Goal: Transaction & Acquisition: Purchase product/service

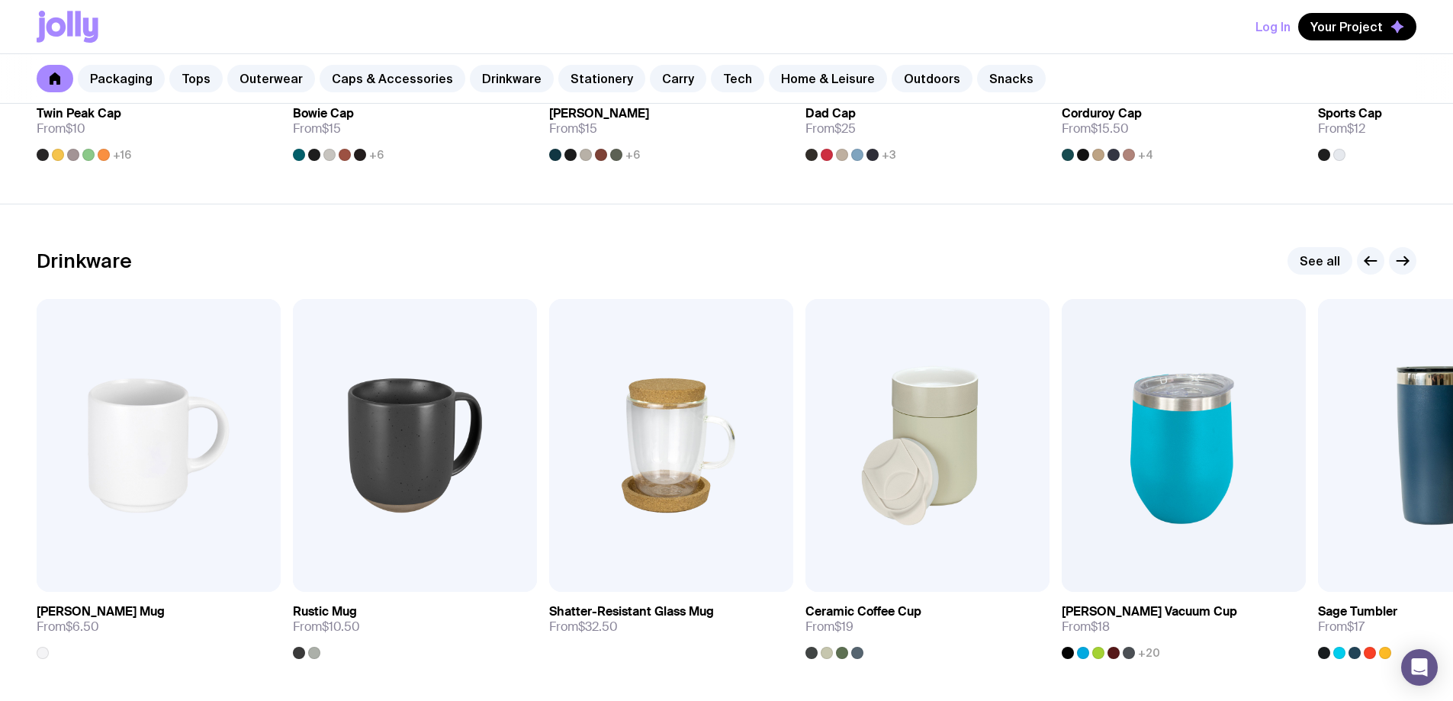
scroll to position [2136, 0]
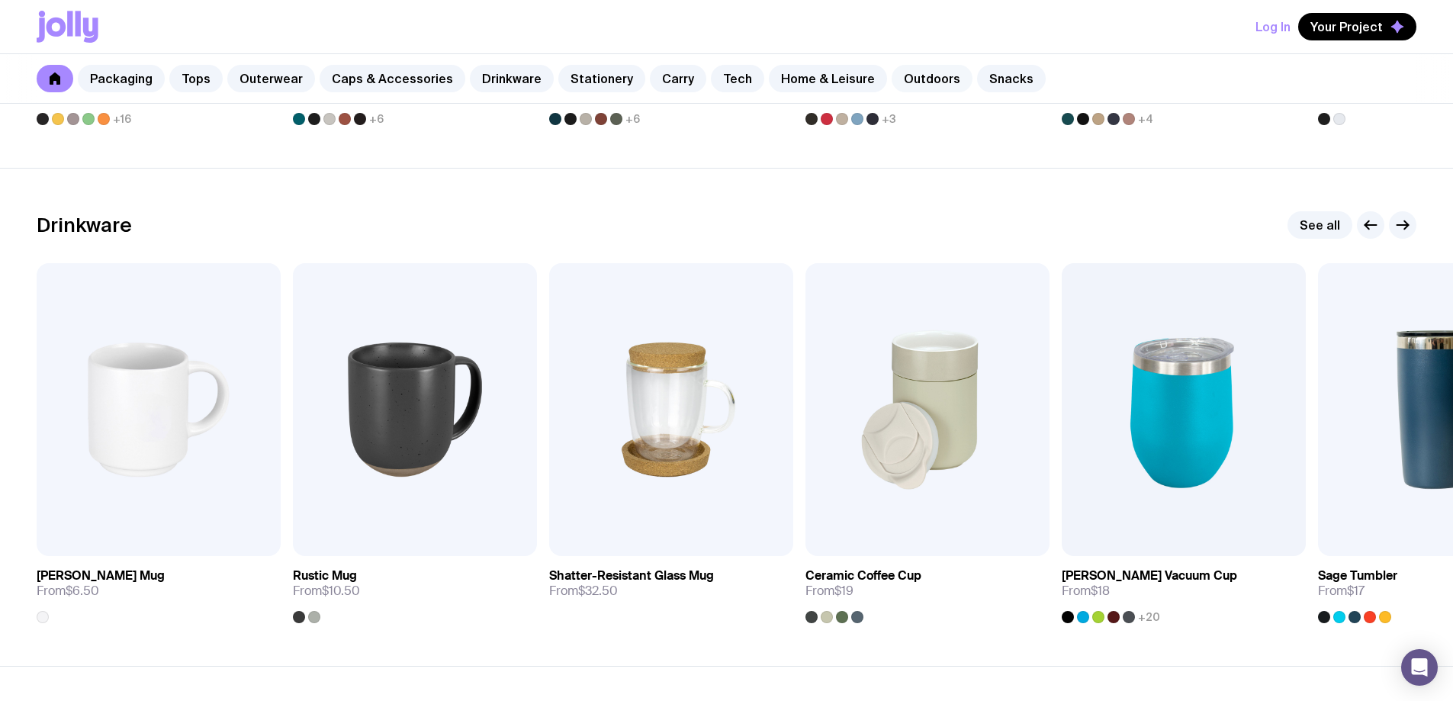
click at [893, 77] on link "Outdoors" at bounding box center [932, 78] width 81 height 27
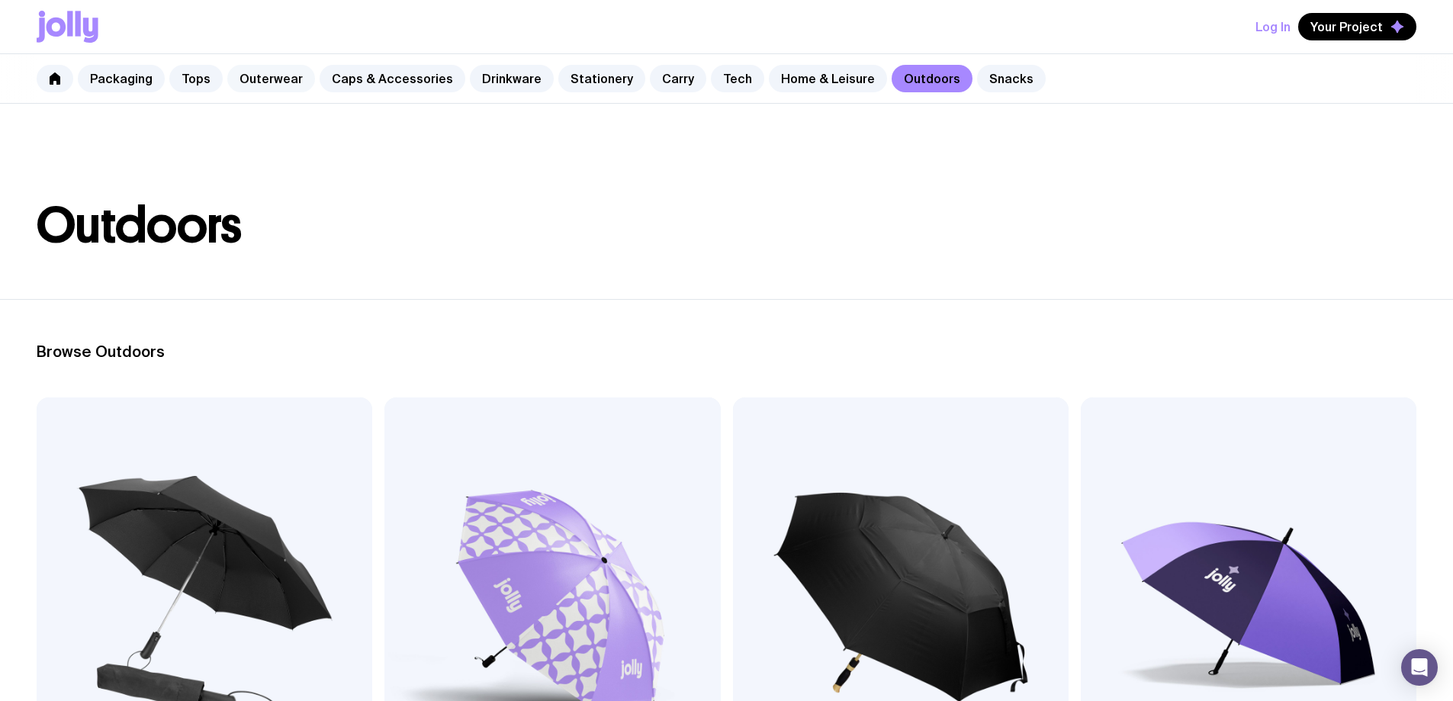
click at [281, 82] on link "Outerwear" at bounding box center [271, 78] width 88 height 27
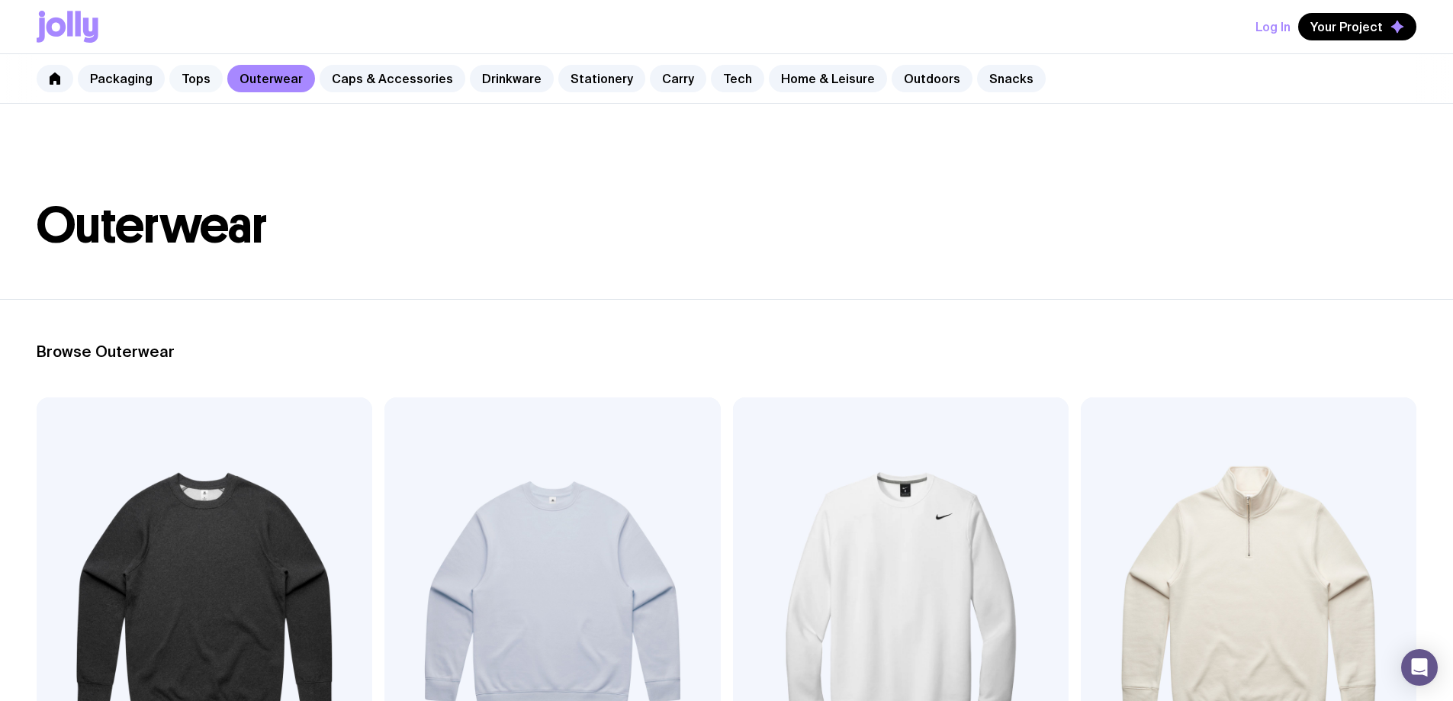
click at [198, 82] on link "Tops" at bounding box center [195, 78] width 53 height 27
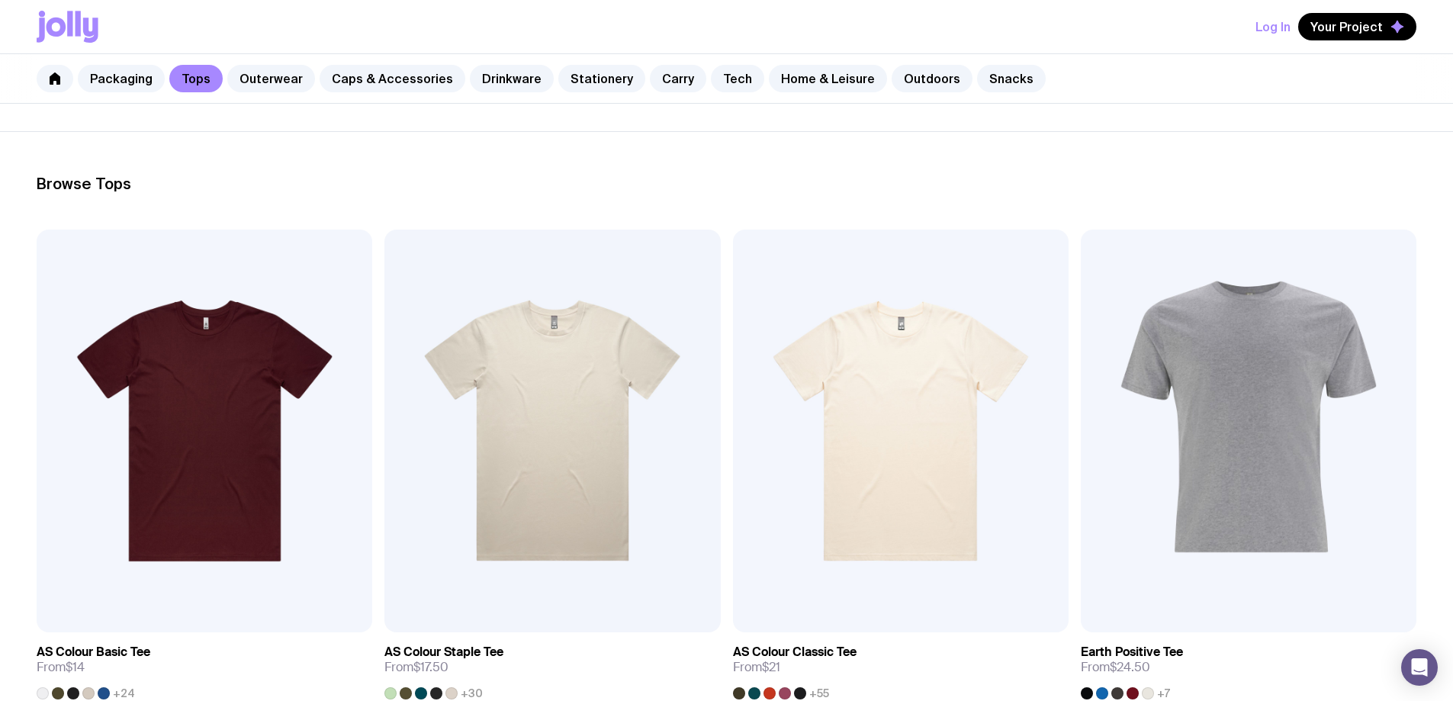
scroll to position [130, 0]
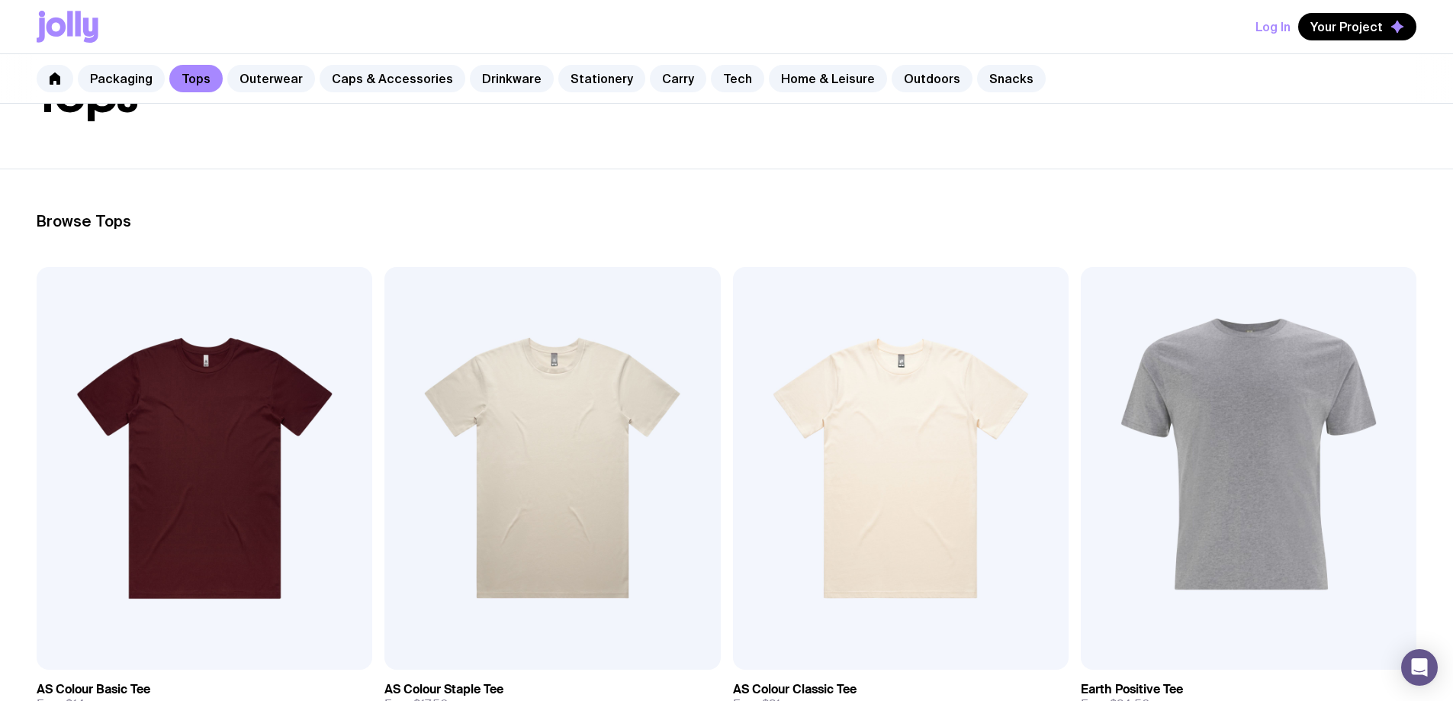
click at [505, 94] on div "Packaging Tops Outerwear Caps & Accessories Drinkware Stationery Carry Tech Hom…" at bounding box center [726, 79] width 1453 height 50
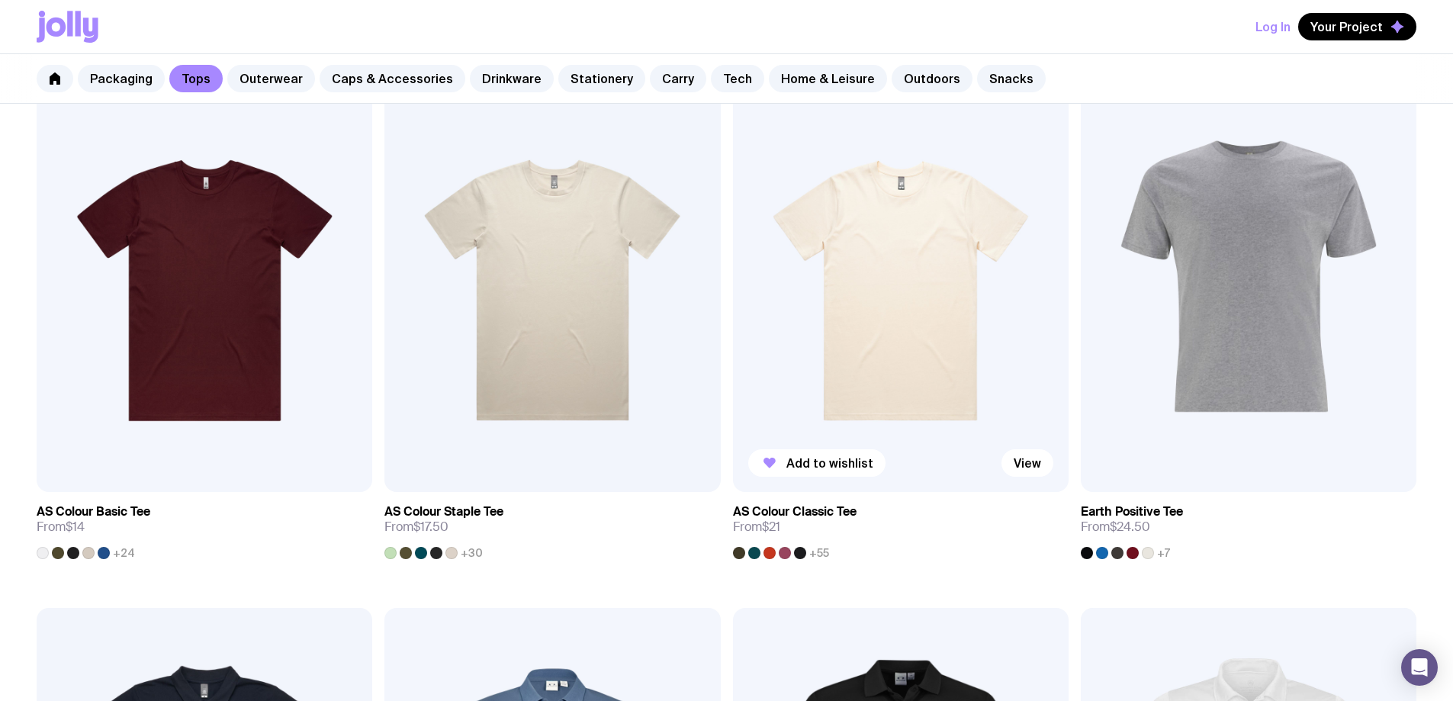
scroll to position [436, 0]
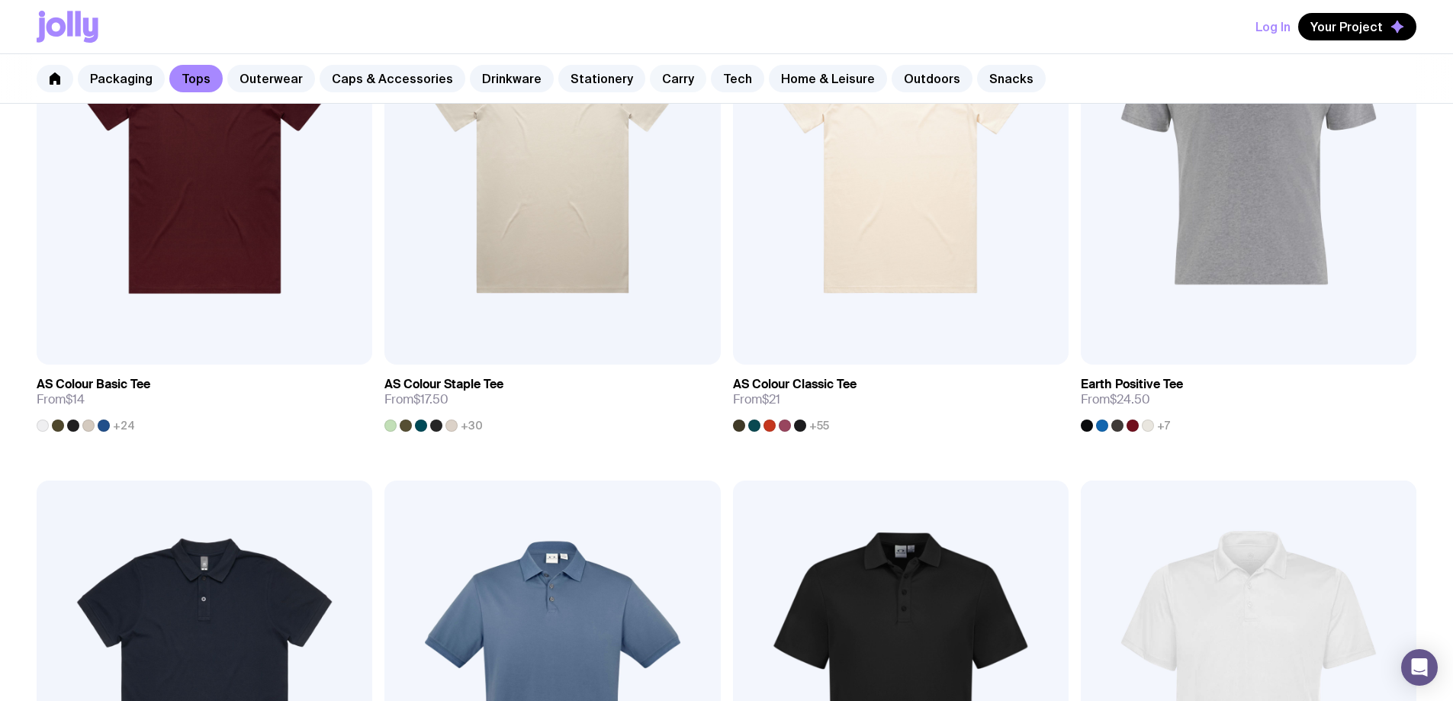
click at [674, 79] on link "Carry" at bounding box center [678, 78] width 56 height 27
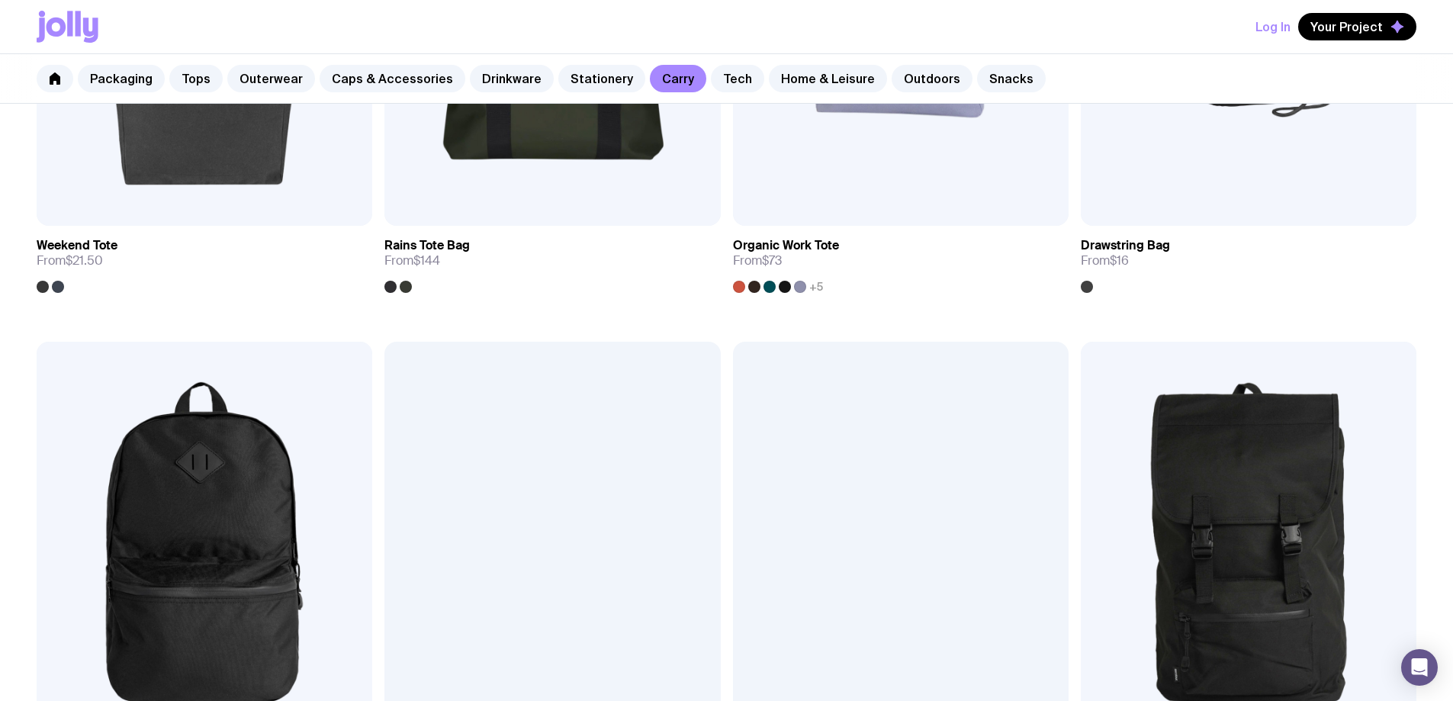
scroll to position [1221, 0]
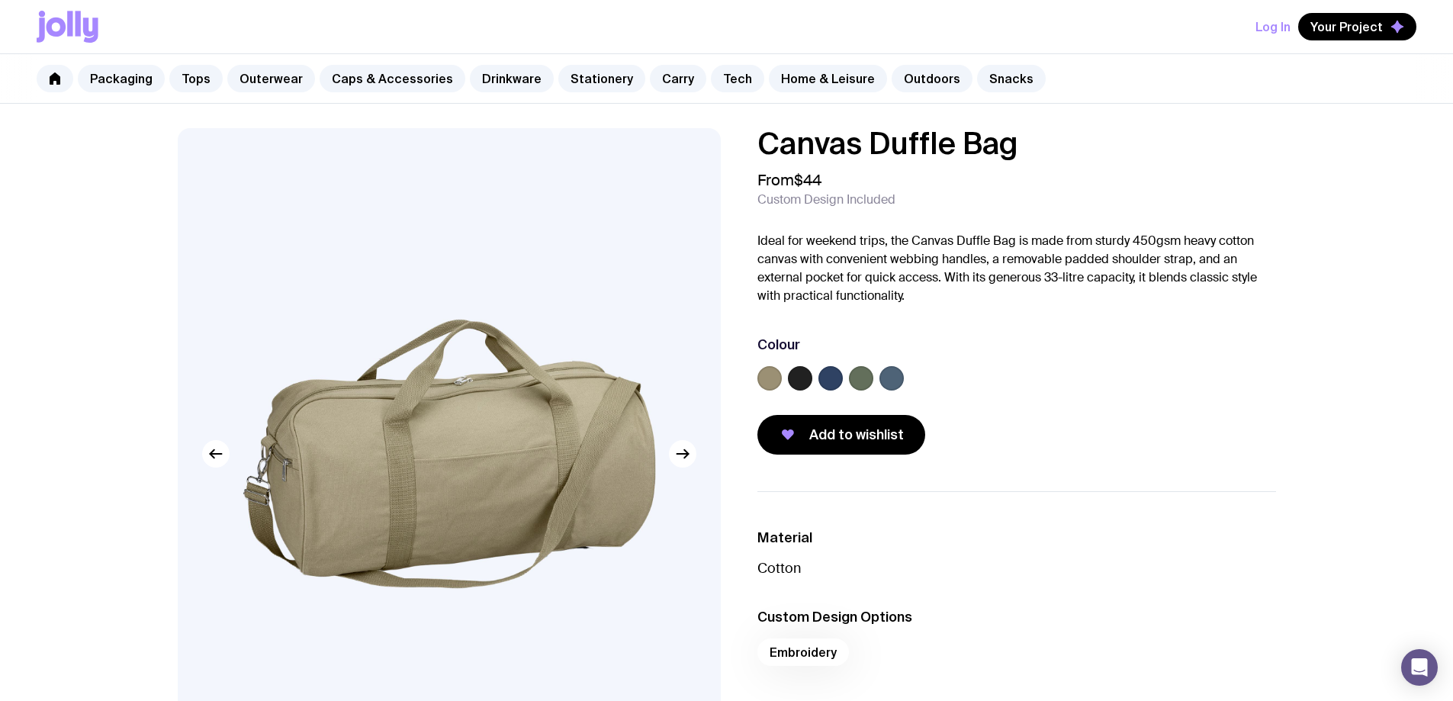
click at [855, 378] on label at bounding box center [861, 378] width 24 height 24
click at [0, 0] on input "radio" at bounding box center [0, 0] width 0 height 0
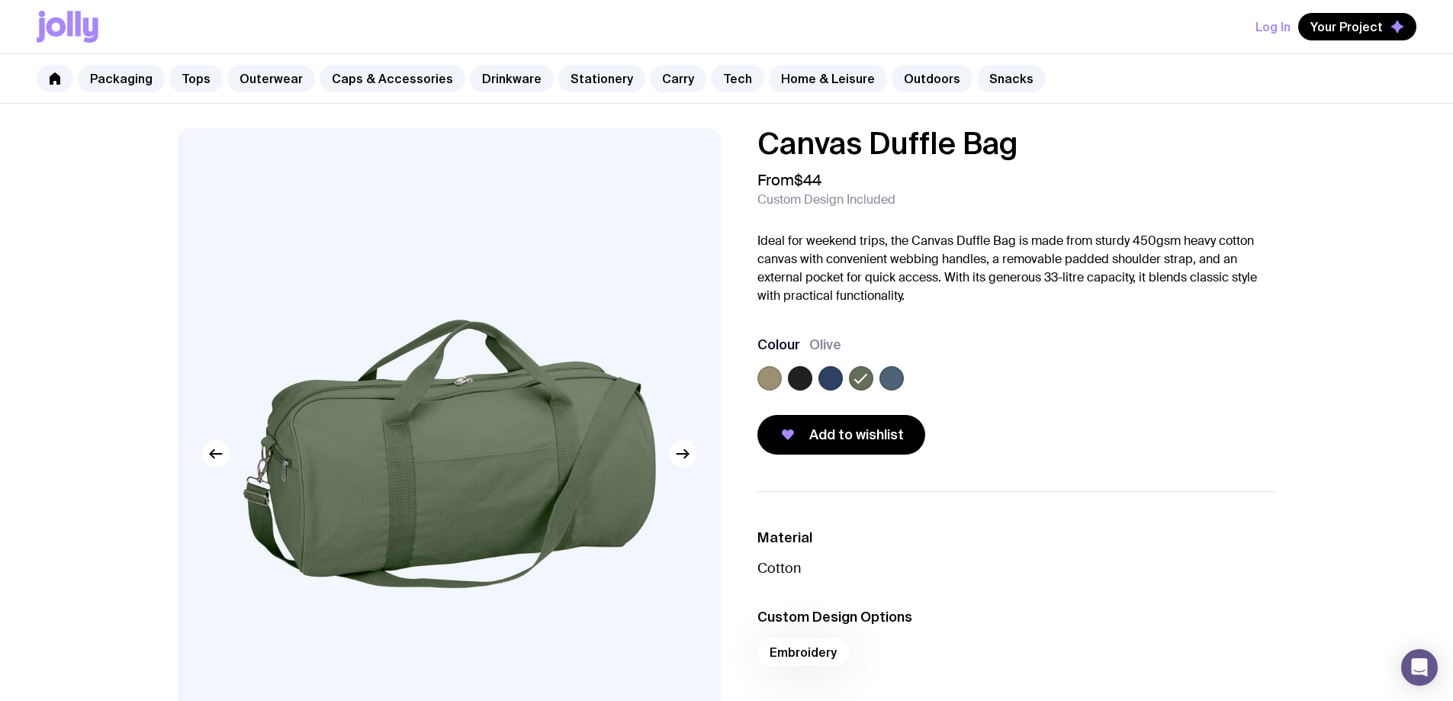
click at [576, 410] on img at bounding box center [449, 454] width 543 height 652
click at [802, 375] on label at bounding box center [800, 378] width 24 height 24
click at [0, 0] on input "radio" at bounding box center [0, 0] width 0 height 0
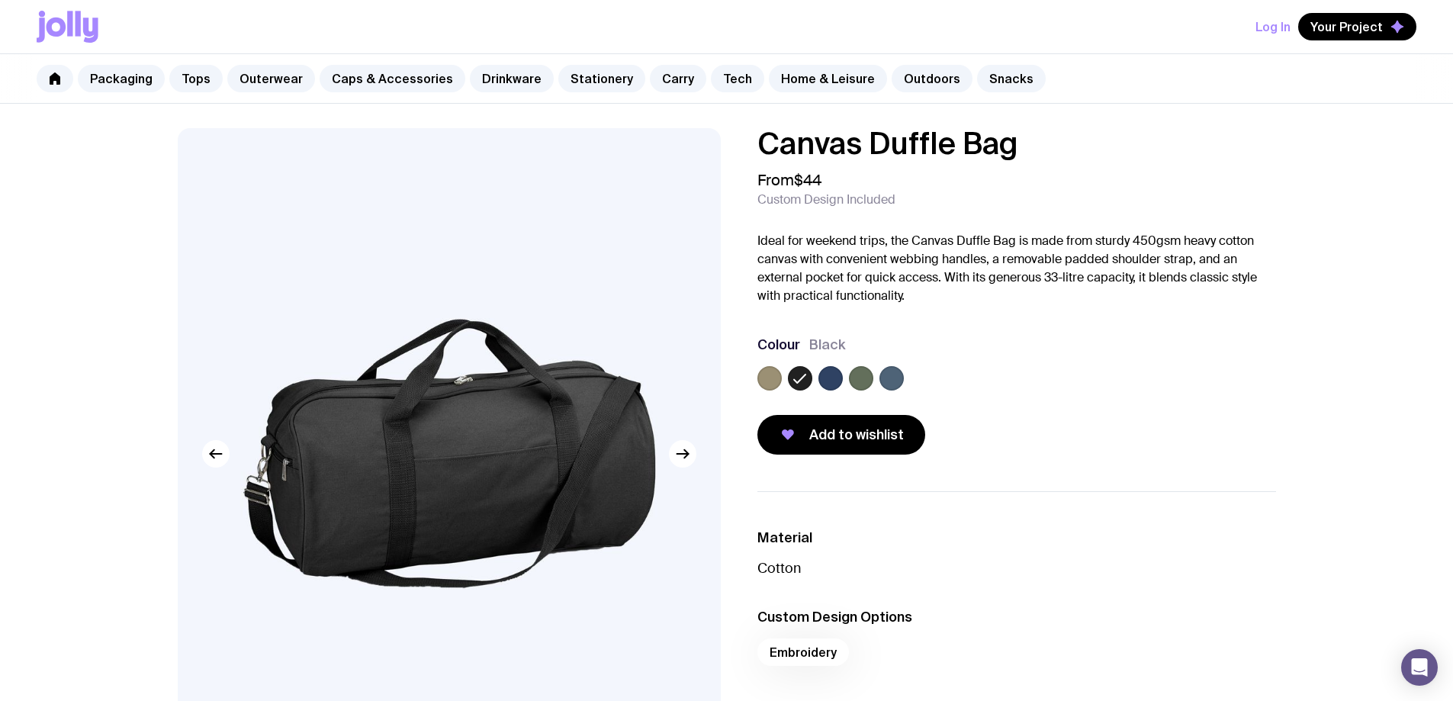
click at [553, 403] on img at bounding box center [449, 454] width 543 height 652
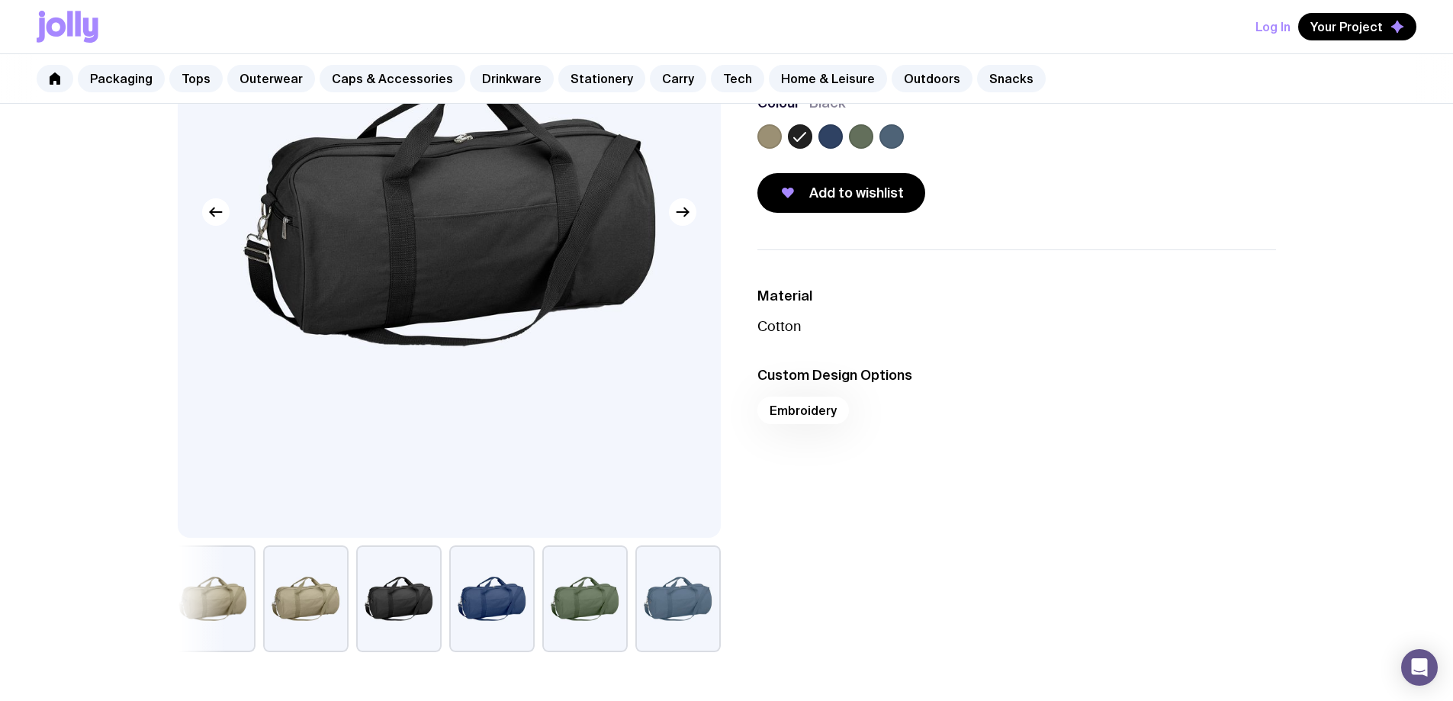
scroll to position [305, 0]
